Goal: Share content

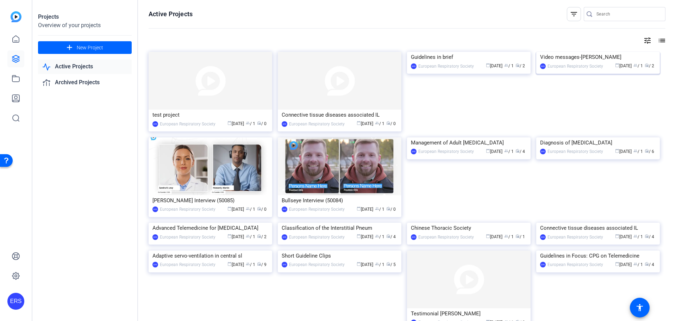
click at [575, 52] on img at bounding box center [599, 52] width 124 height 0
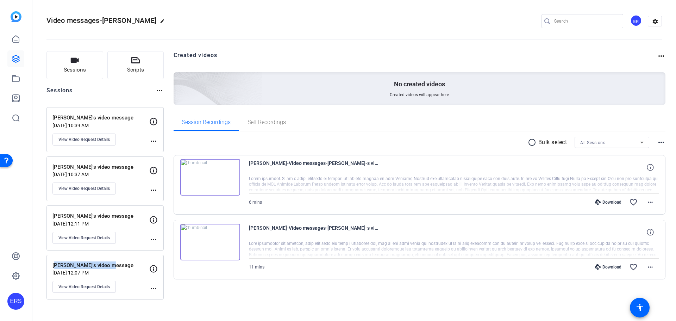
drag, startPoint x: 51, startPoint y: 263, endPoint x: 113, endPoint y: 267, distance: 61.8
click at [113, 267] on div "[PERSON_NAME]'s video message [DATE] 12:07 PM View Video Request Details more_h…" at bounding box center [105, 277] width 117 height 45
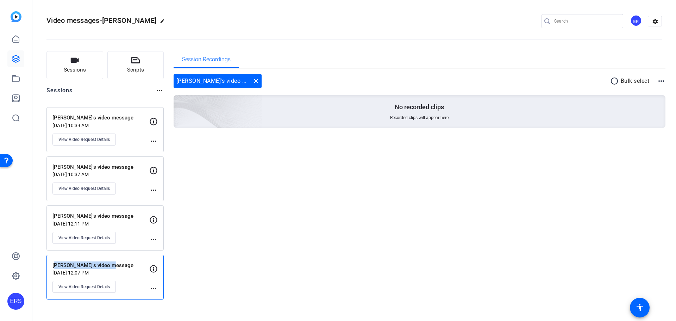
copy p "[PERSON_NAME]'s video message"
click at [80, 286] on span "View Video Request Details" at bounding box center [83, 287] width 51 height 6
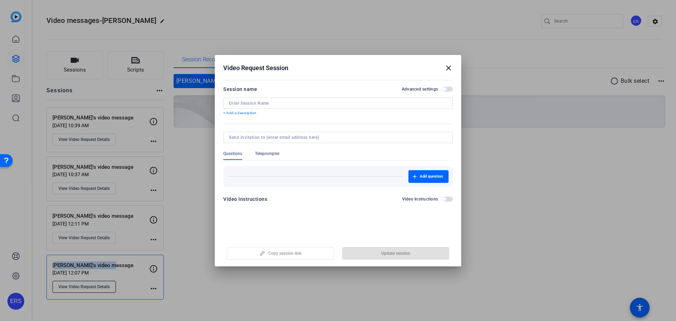
type input "[PERSON_NAME]'s video message"
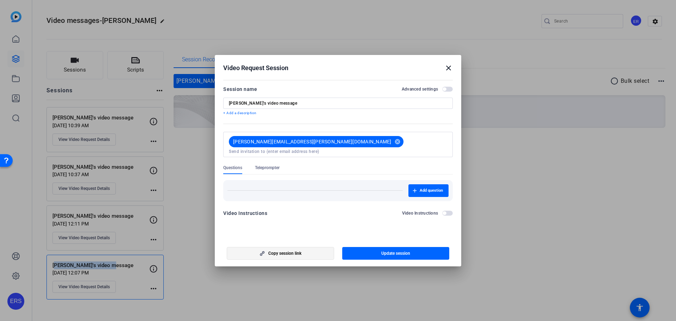
click at [297, 255] on span "Copy session link" at bounding box center [284, 253] width 33 height 6
copy p "[PERSON_NAME]'s video message"
click at [447, 67] on mat-icon "close" at bounding box center [449, 68] width 8 height 8
